Goal: Task Accomplishment & Management: Manage account settings

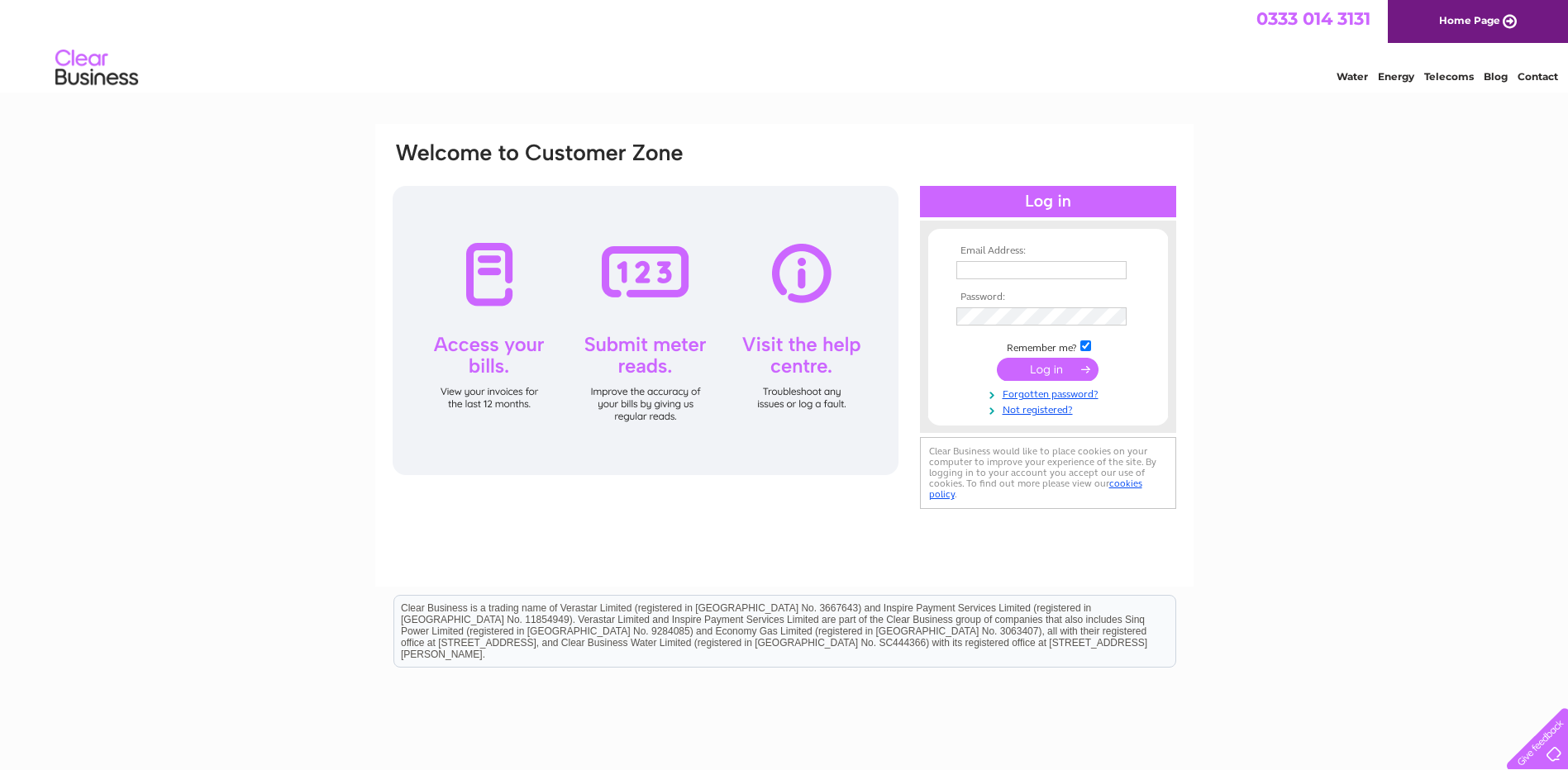
type input "[EMAIL_ADDRESS][DOMAIN_NAME]"
click at [1064, 370] on input "submit" at bounding box center [1047, 370] width 102 height 23
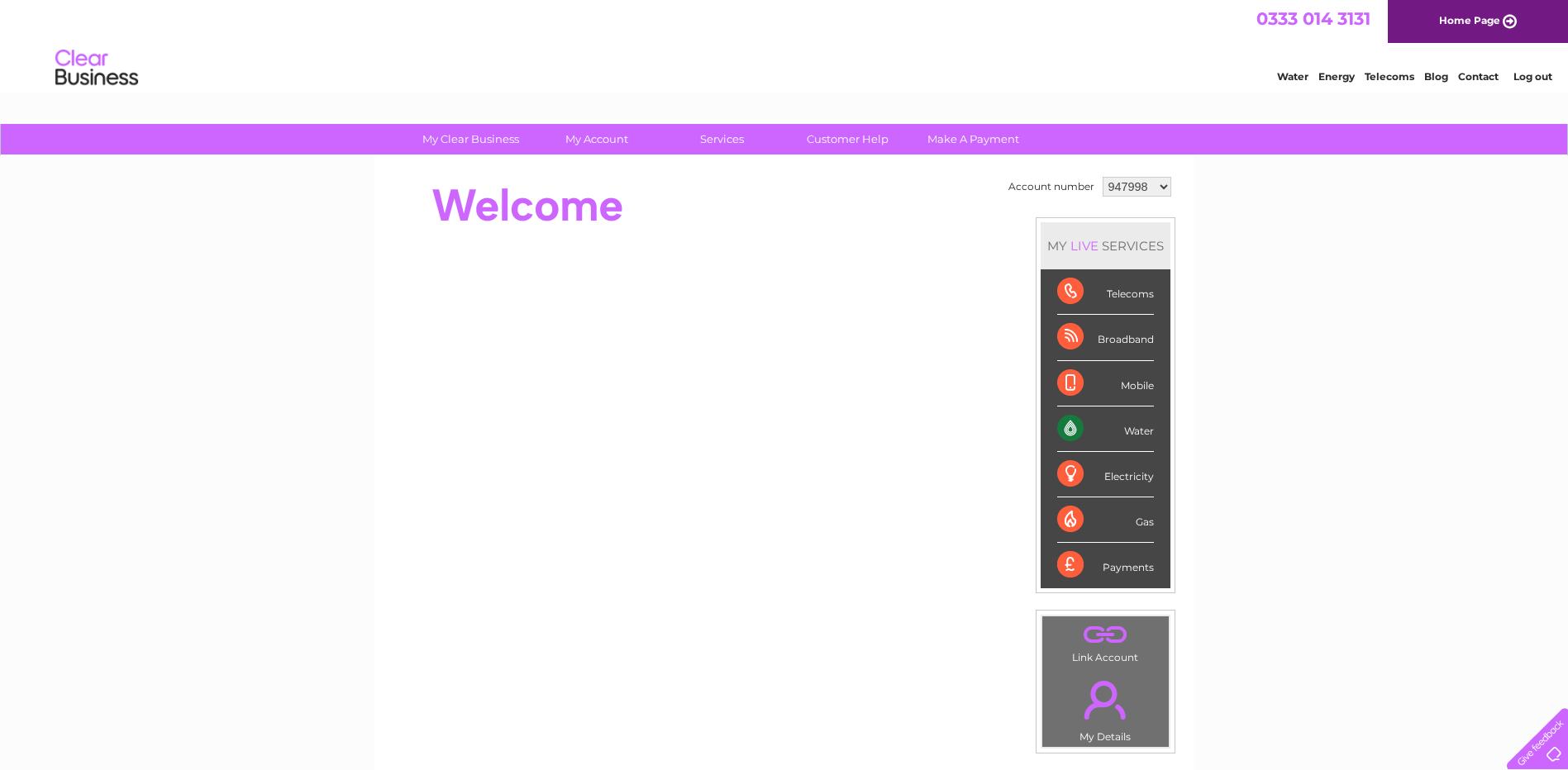
click at [1068, 430] on div "Water" at bounding box center [1105, 429] width 97 height 45
click at [1067, 428] on div "Water" at bounding box center [1105, 429] width 97 height 45
click at [1141, 428] on div "Water" at bounding box center [1105, 429] width 97 height 45
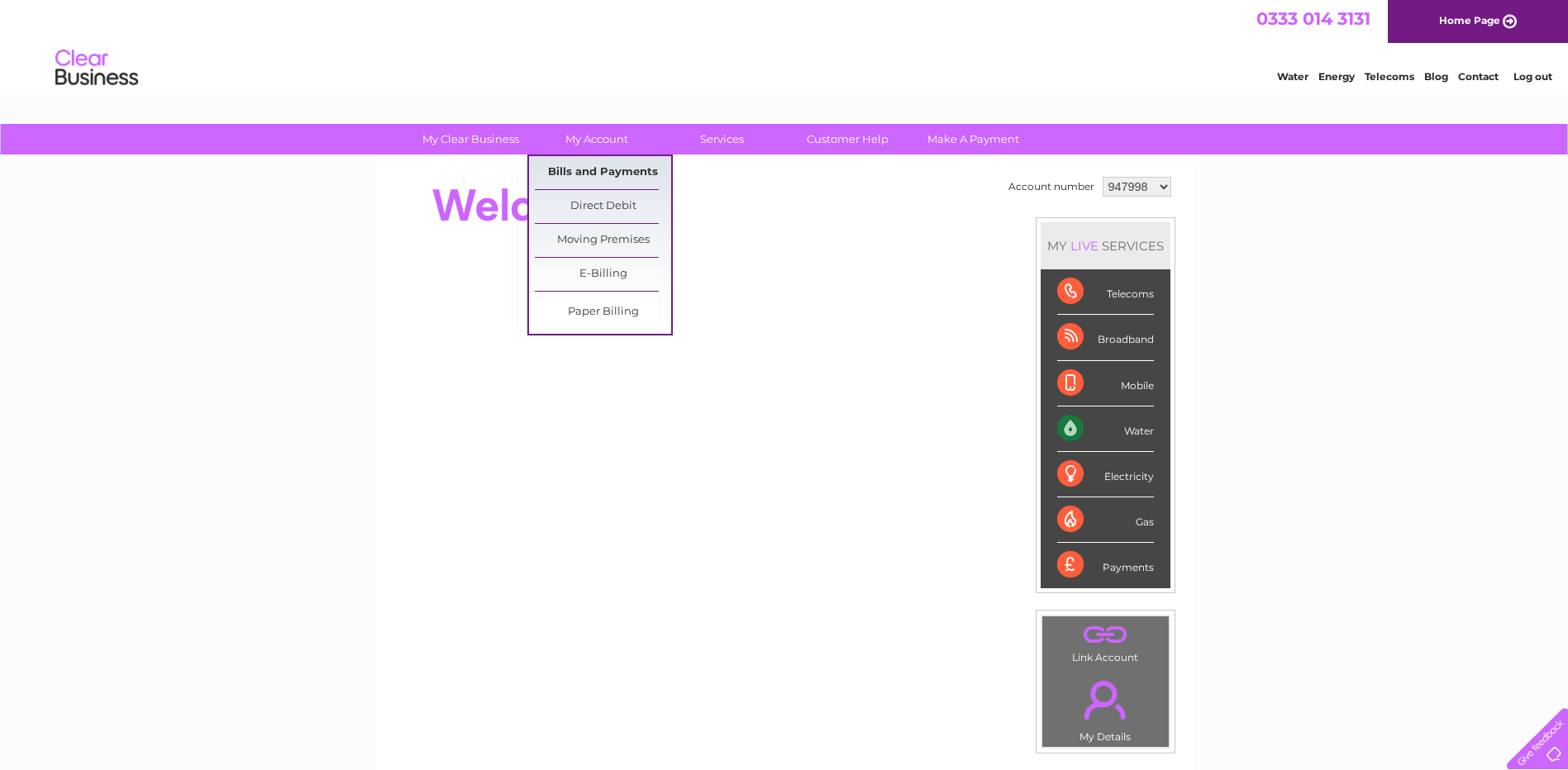
click at [613, 173] on link "Bills and Payments" at bounding box center [602, 173] width 136 height 33
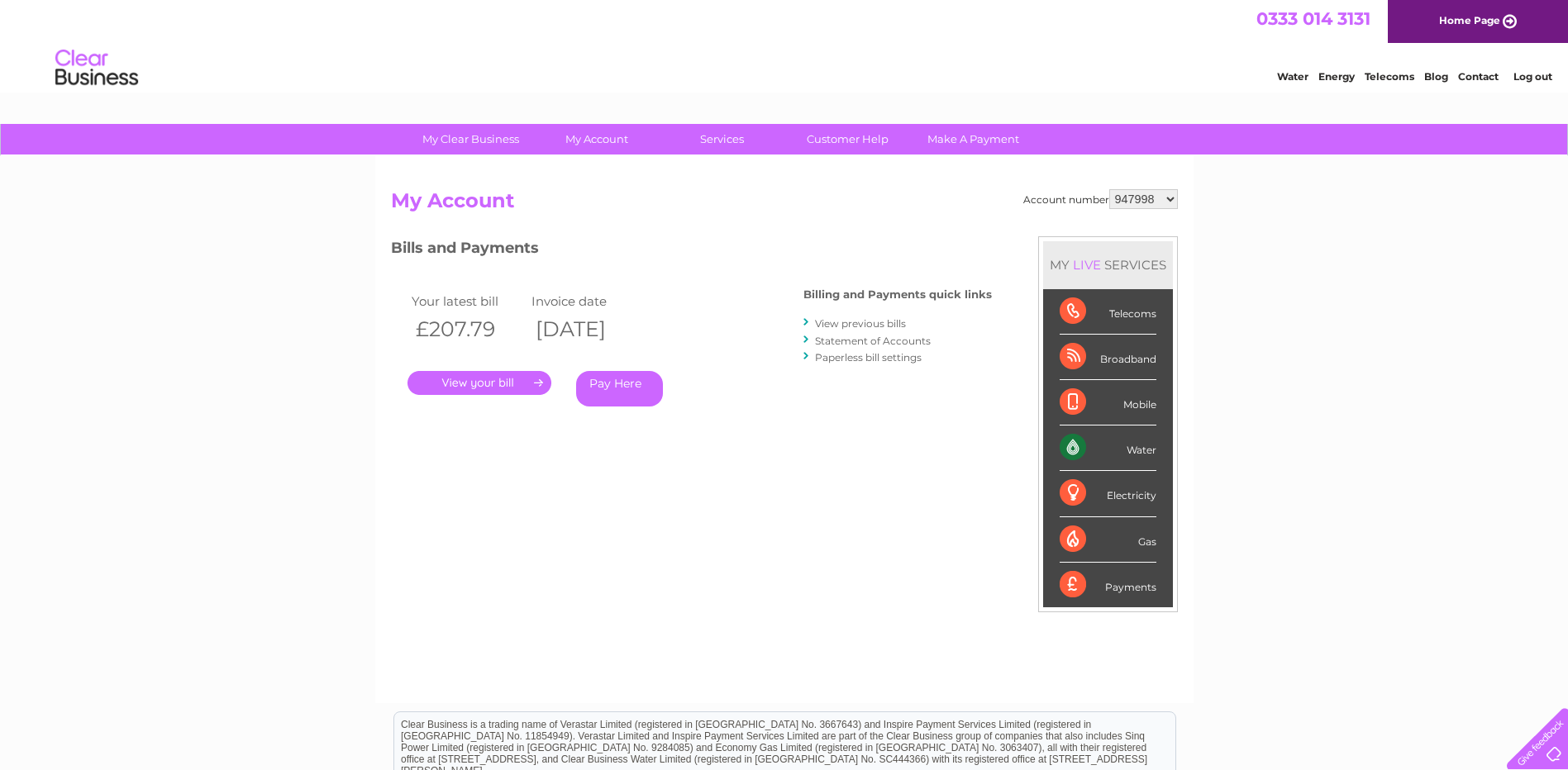
click at [477, 381] on link "." at bounding box center [479, 383] width 144 height 23
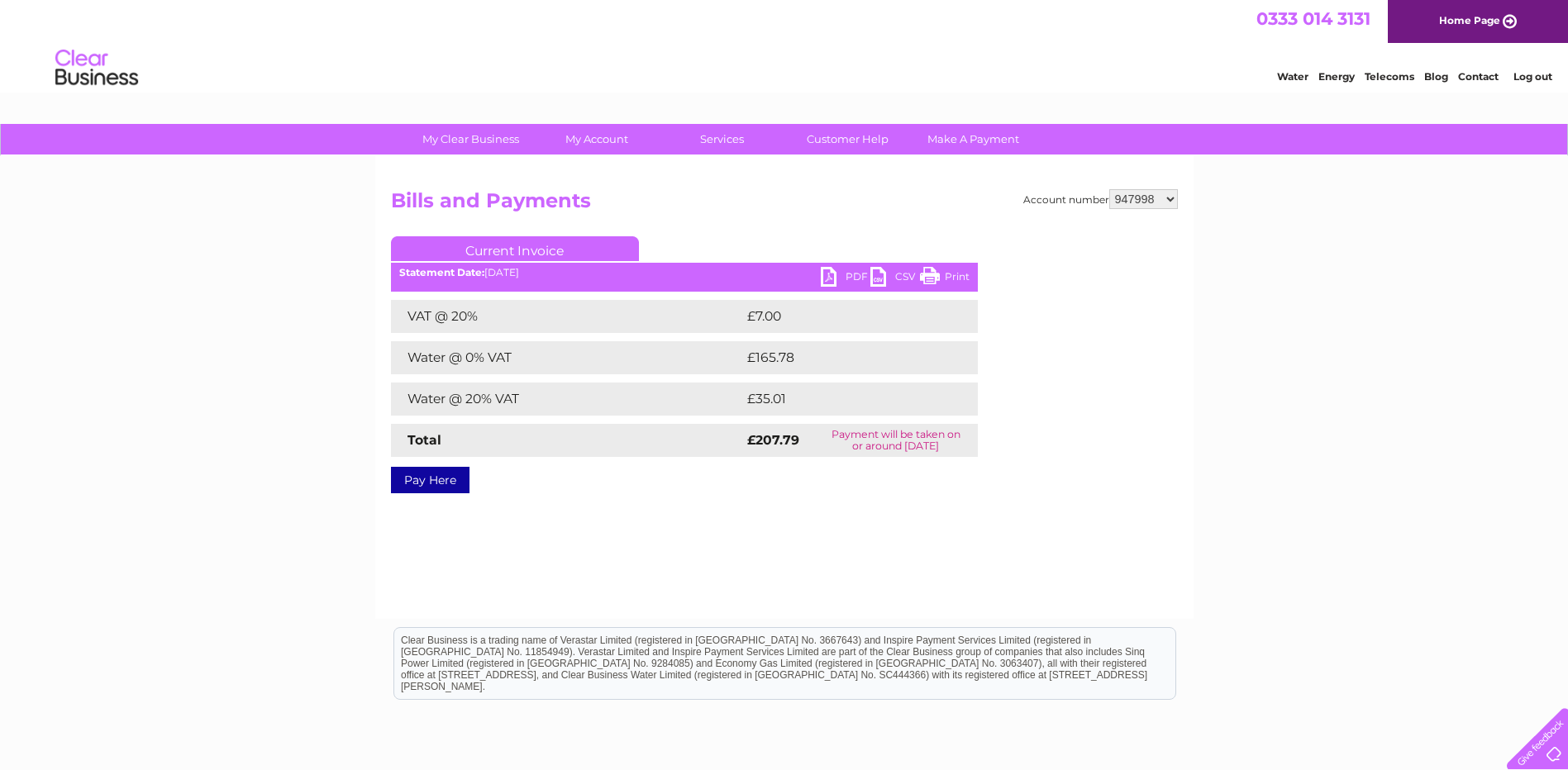
click at [851, 273] on link "PDF" at bounding box center [845, 279] width 50 height 23
